Goal: Find specific page/section: Find specific page/section

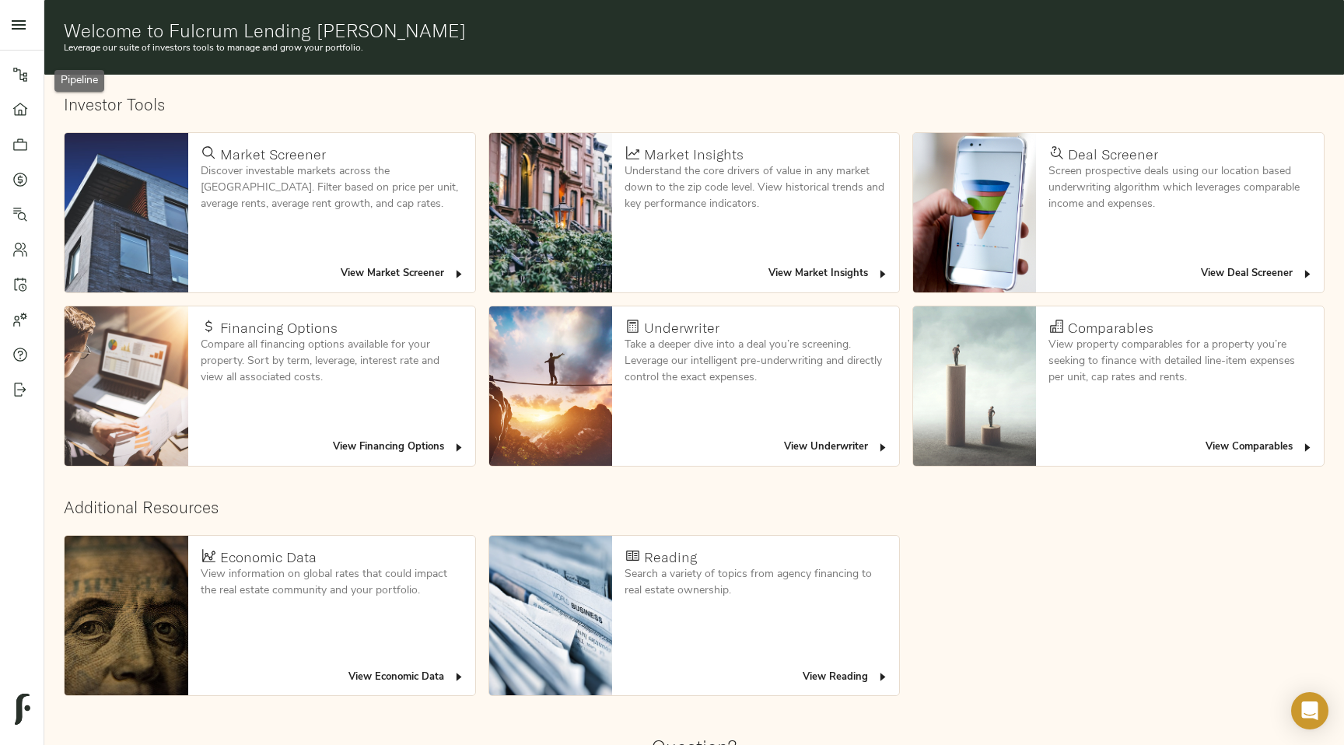
click at [19, 77] on icon at bounding box center [20, 75] width 16 height 16
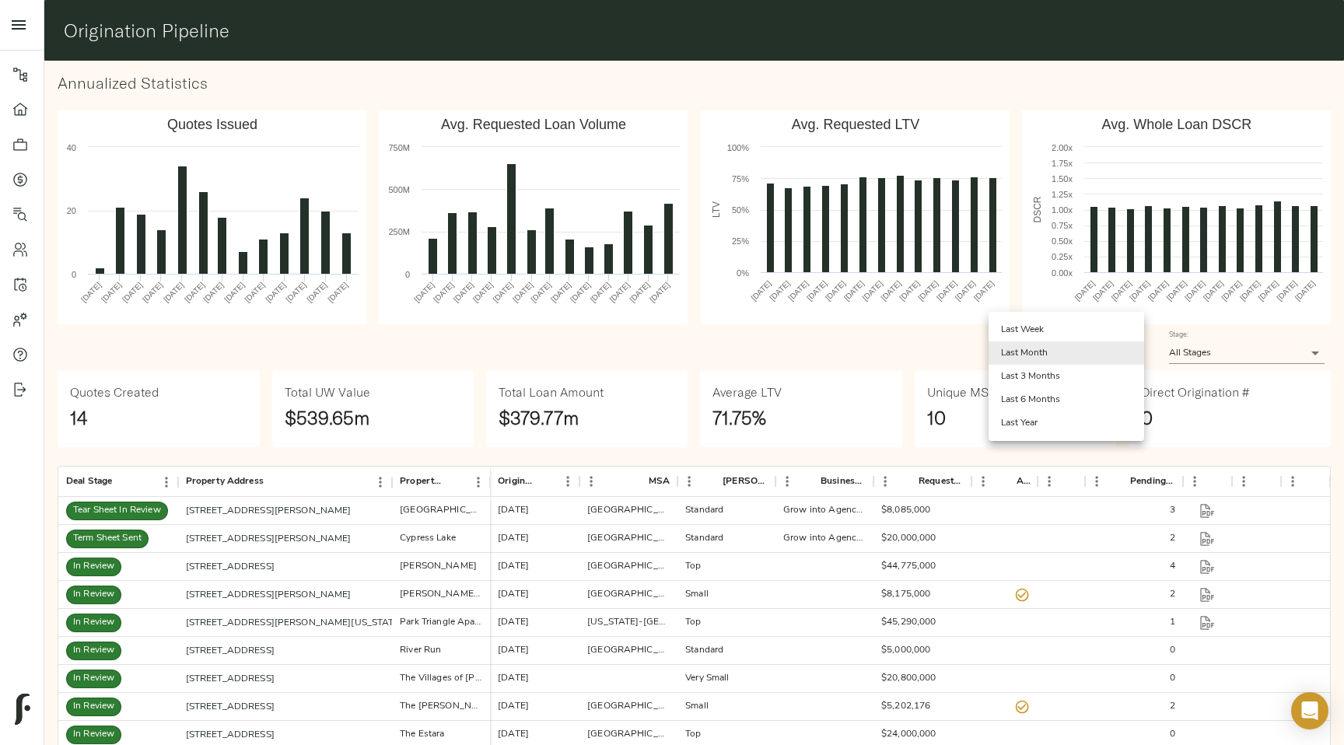
click at [1134, 358] on body "Fulcrum Lending Pipeline Dashboard Portfolio Quotes Search Users Activity Accou…" at bounding box center [672, 424] width 1344 height 848
click at [1126, 382] on li "Last 3 Months" at bounding box center [1066, 376] width 156 height 23
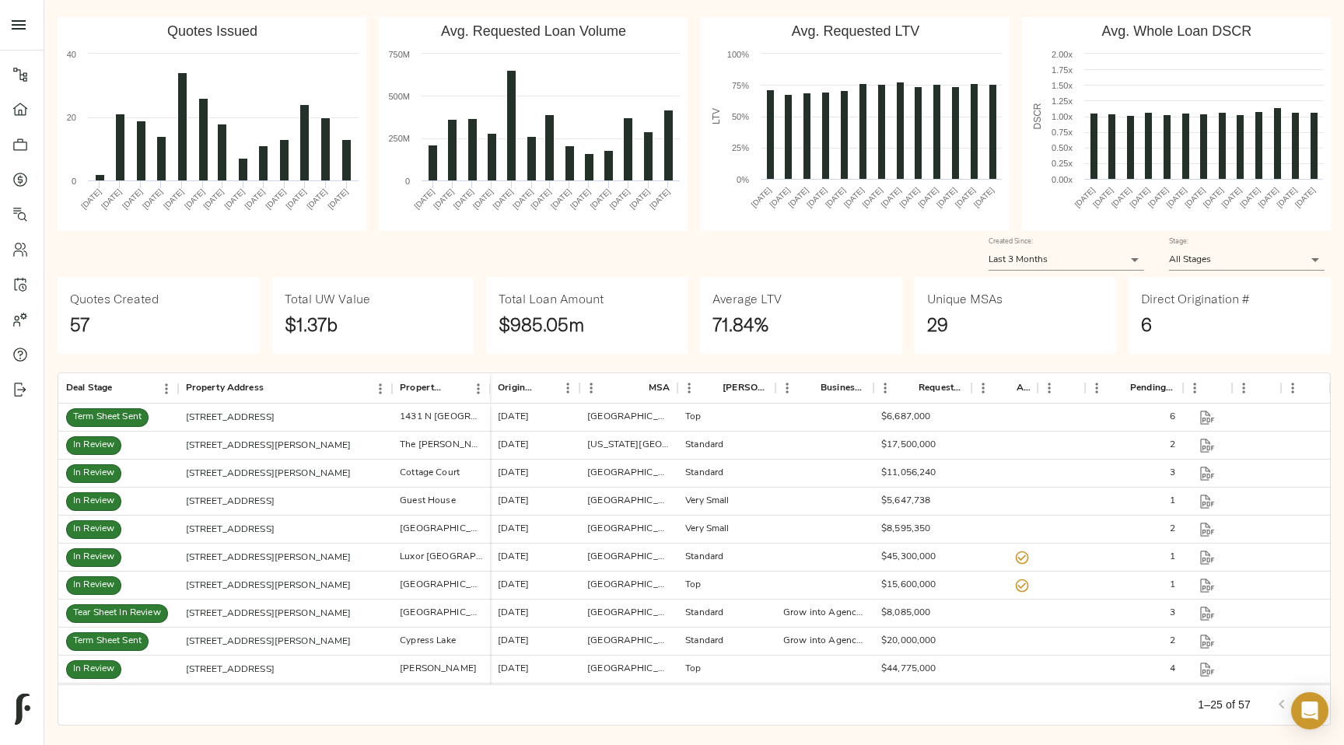
scroll to position [103, 0]
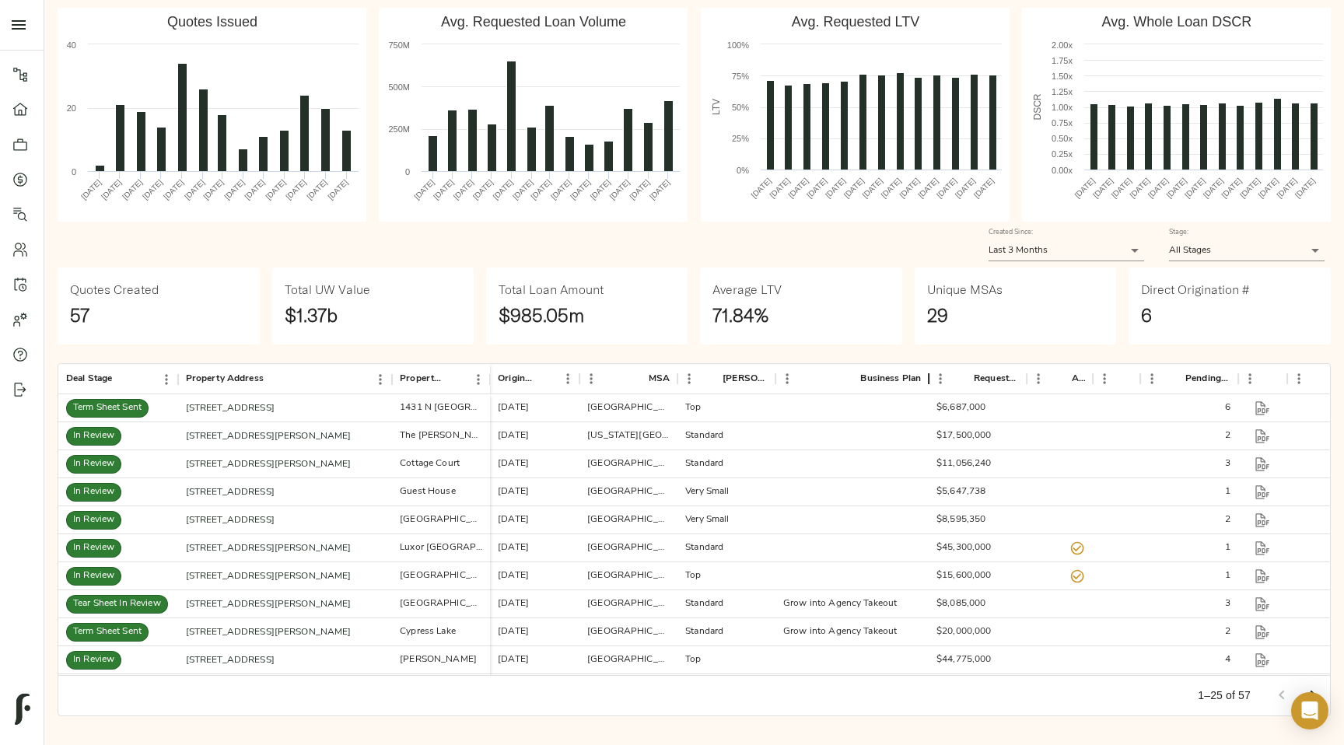
drag, startPoint x: 877, startPoint y: 376, endPoint x: 932, endPoint y: 388, distance: 56.4
click at [932, 388] on div "Business Plan" at bounding box center [928, 379] width 19 height 30
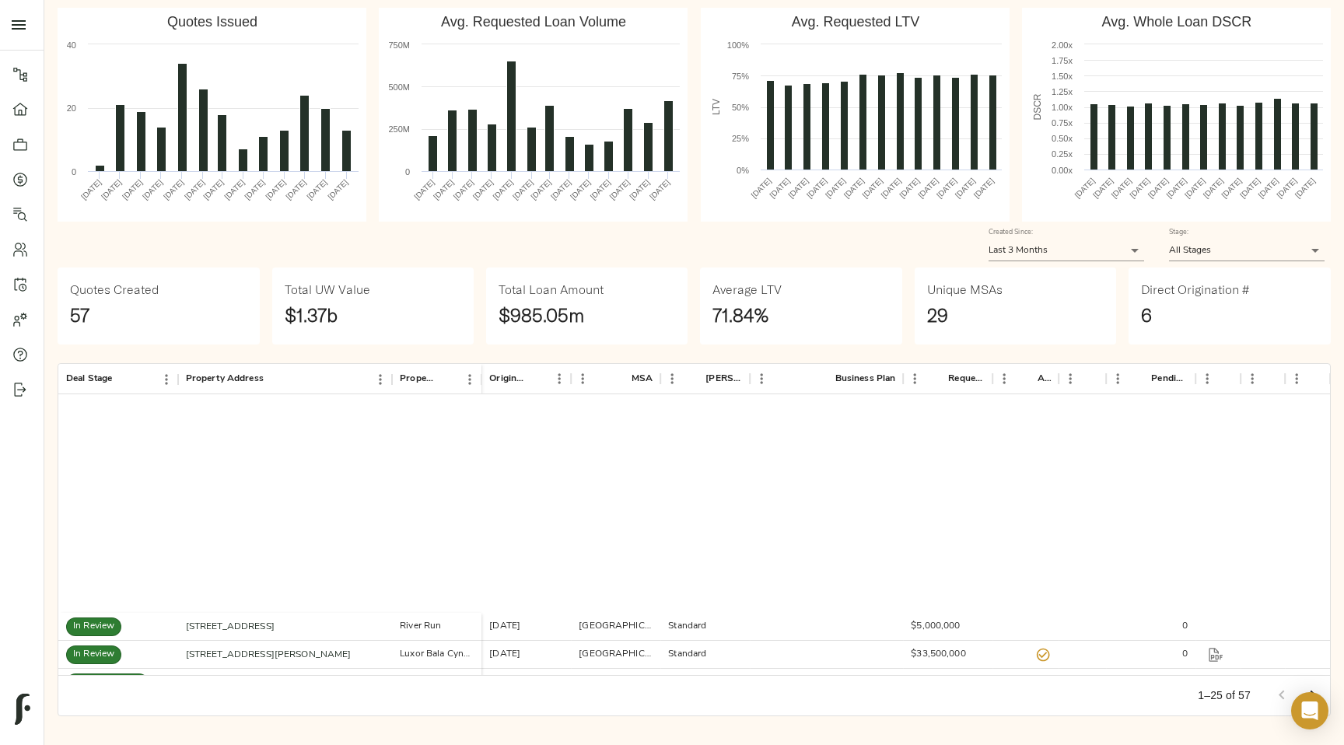
scroll to position [0, 0]
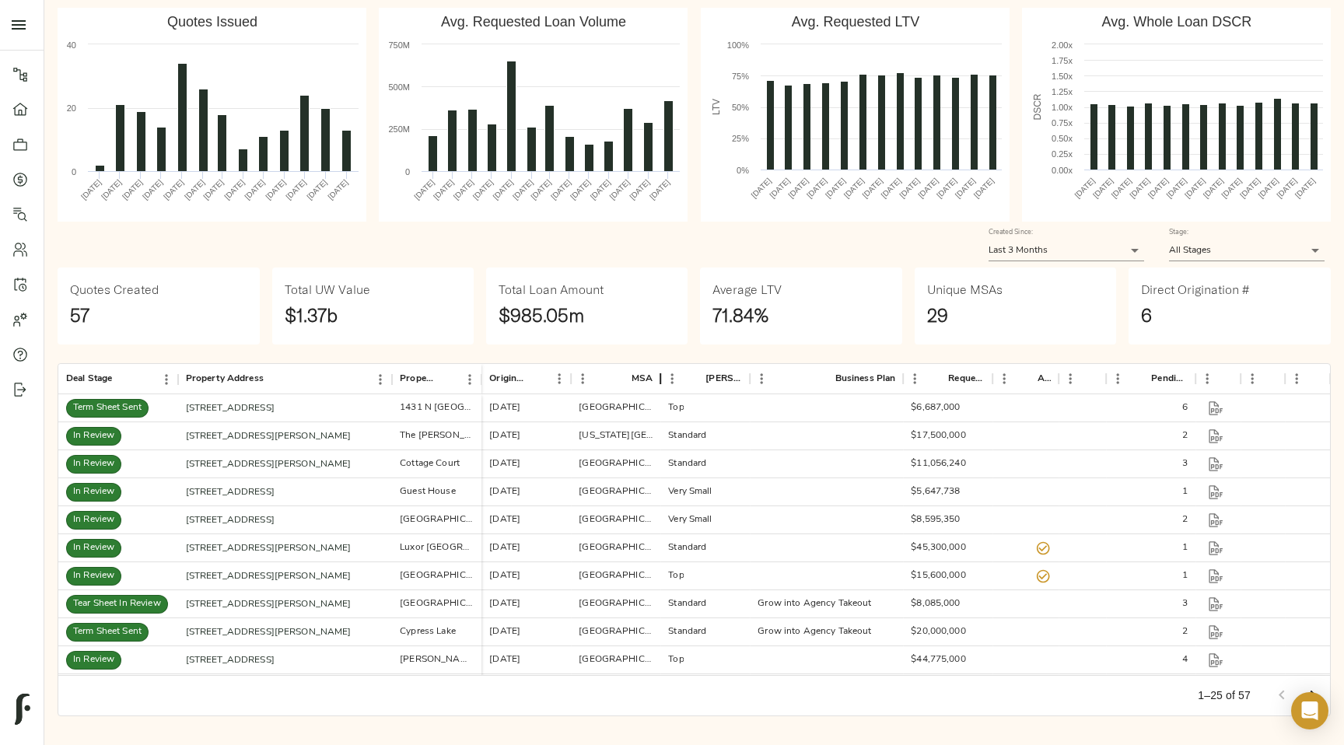
click at [660, 382] on div "MSA" at bounding box center [660, 379] width 19 height 30
click at [658, 374] on div "MSA" at bounding box center [660, 379] width 19 height 30
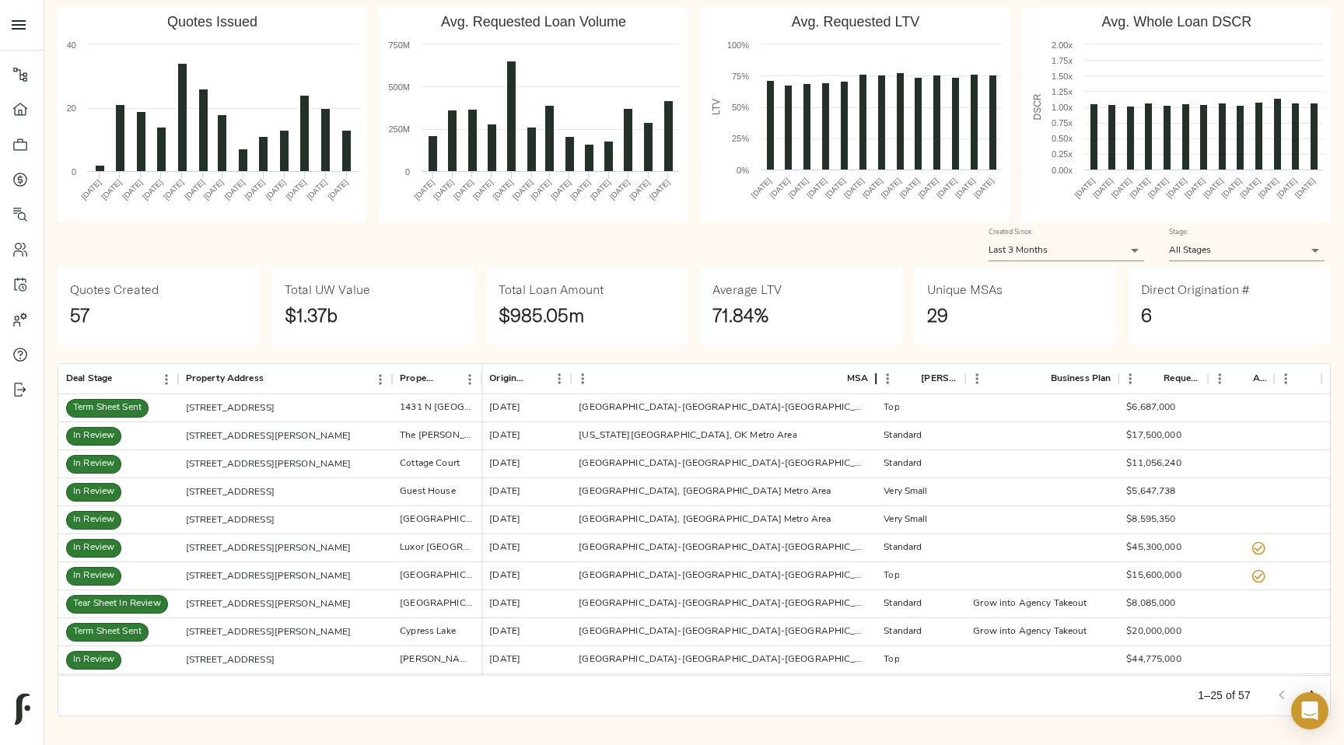
drag, startPoint x: 658, startPoint y: 374, endPoint x: 882, endPoint y: 379, distance: 224.0
click at [884, 379] on div "MSA" at bounding box center [875, 379] width 19 height 30
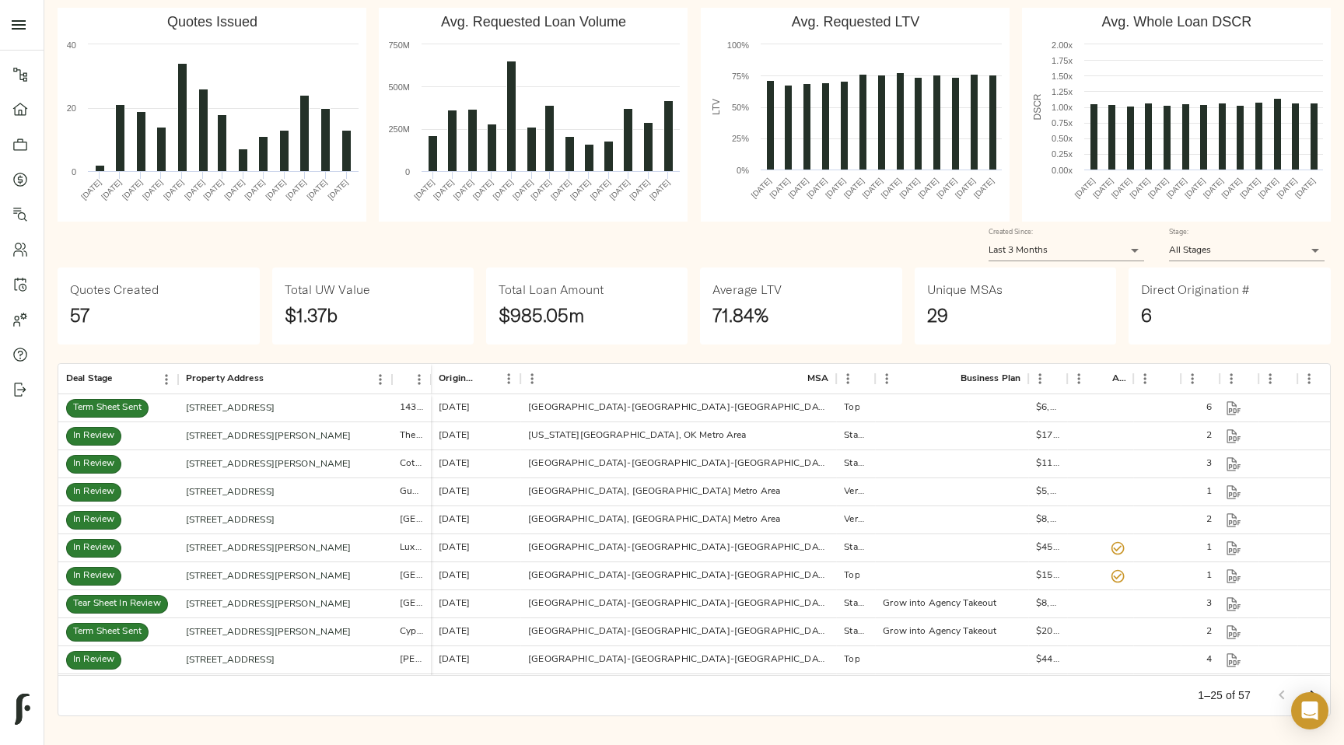
click at [664, 238] on div "Created Since: Last 3 Months 90 Stage: All Stages ALL" at bounding box center [693, 244] width 1285 height 58
